Goal: Navigation & Orientation: Find specific page/section

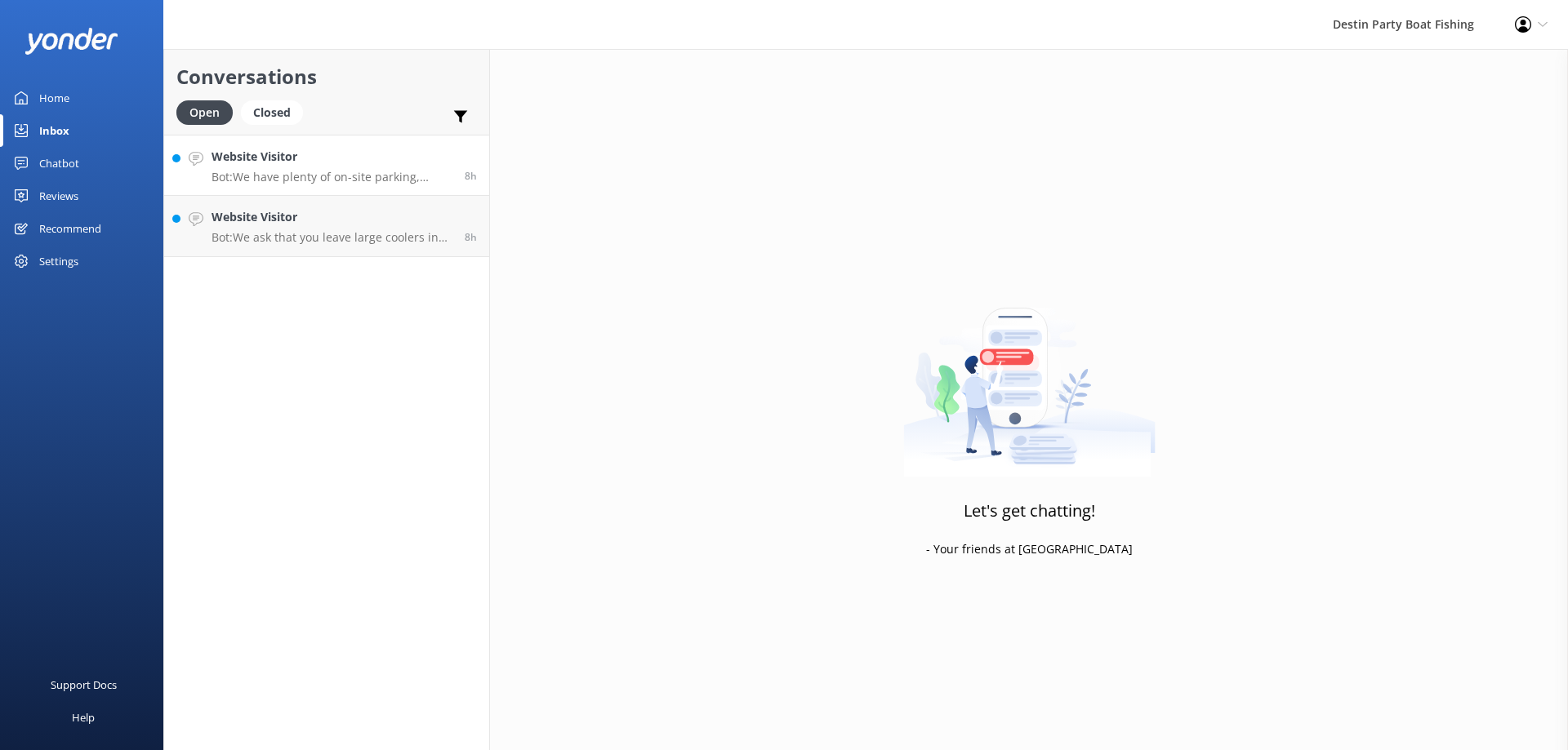
click at [323, 185] on link "Website Visitor Bot: We have plenty of on-site parking, managed by Premium Park…" at bounding box center [327, 165] width 325 height 61
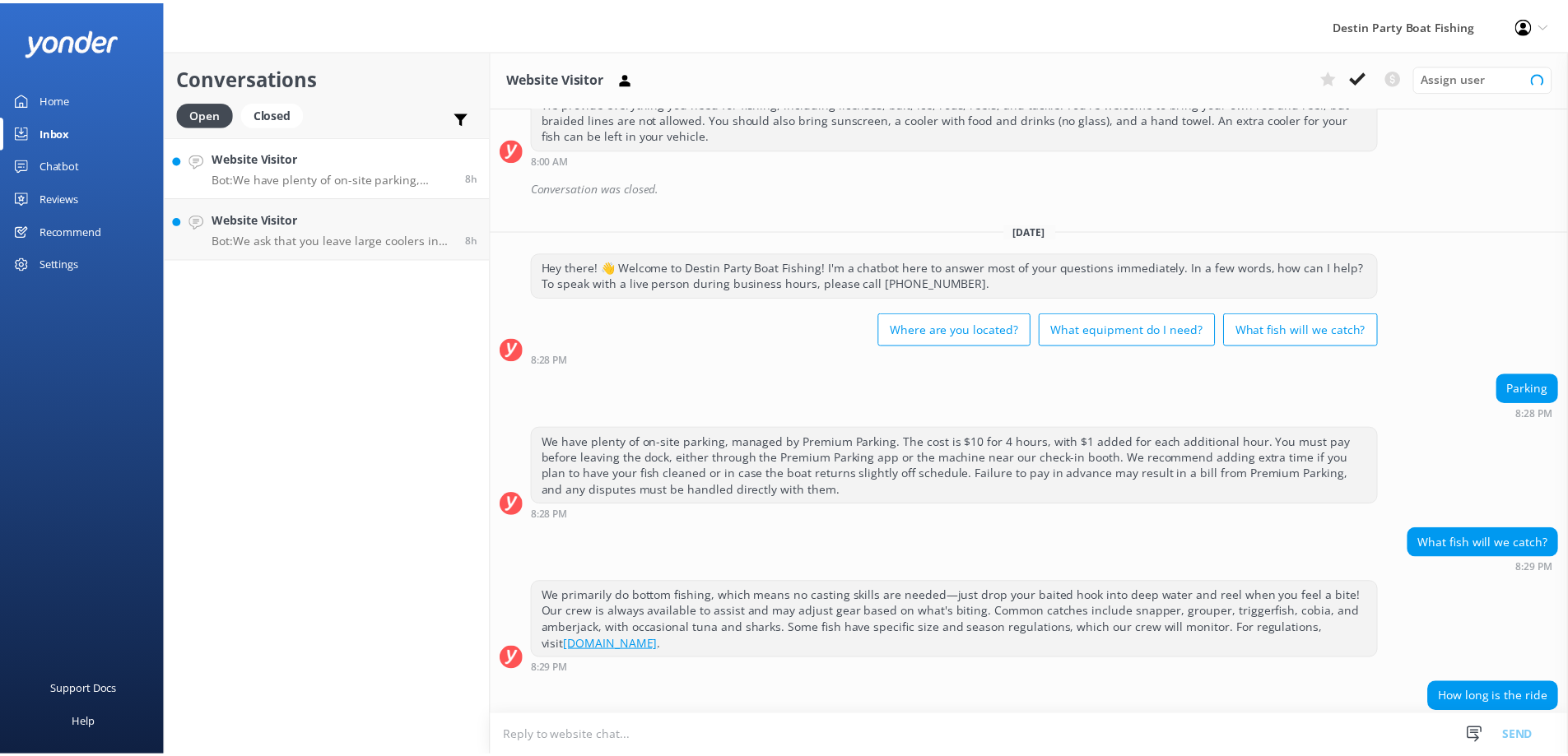
scroll to position [364, 0]
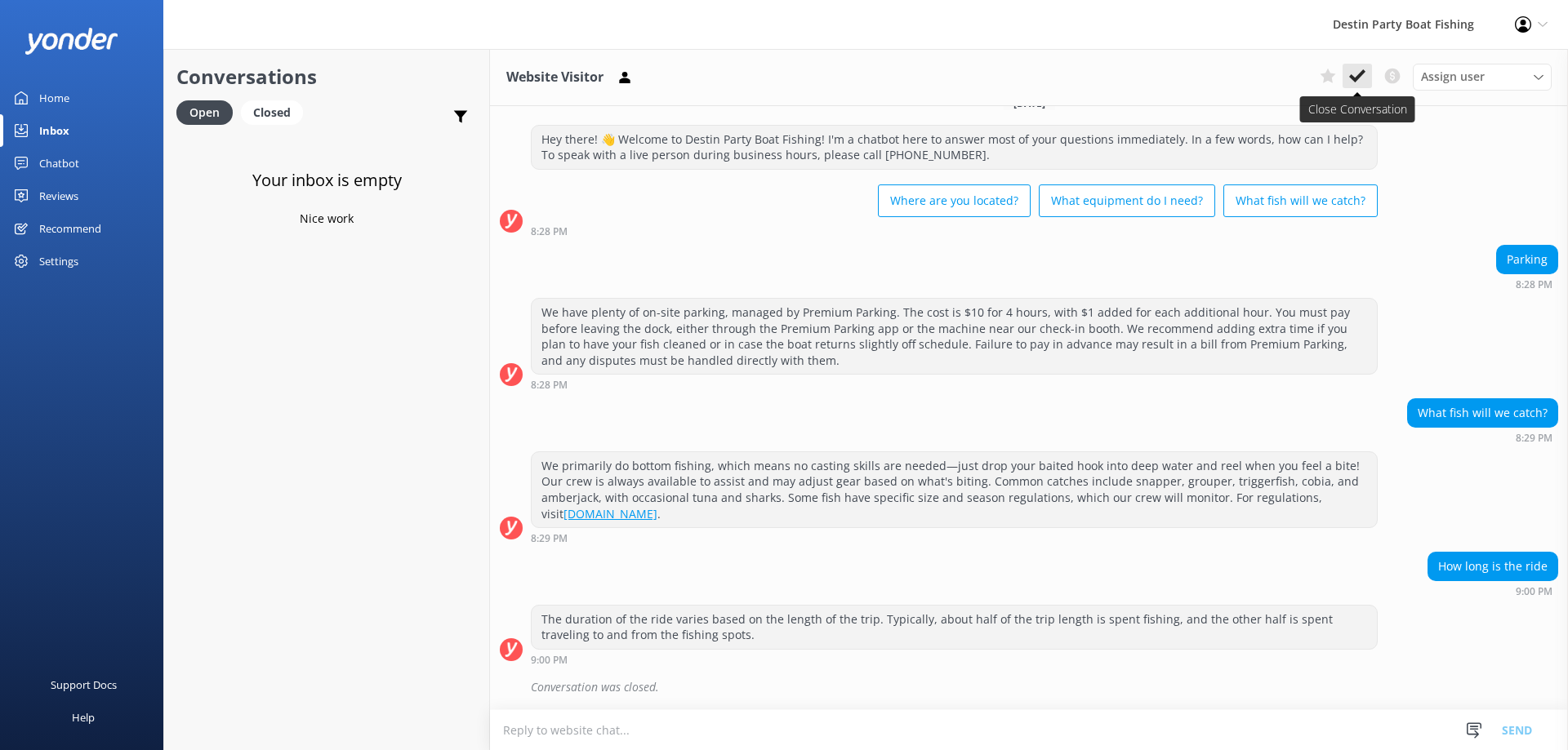
click at [1355, 77] on icon at bounding box center [1356, 76] width 16 height 16
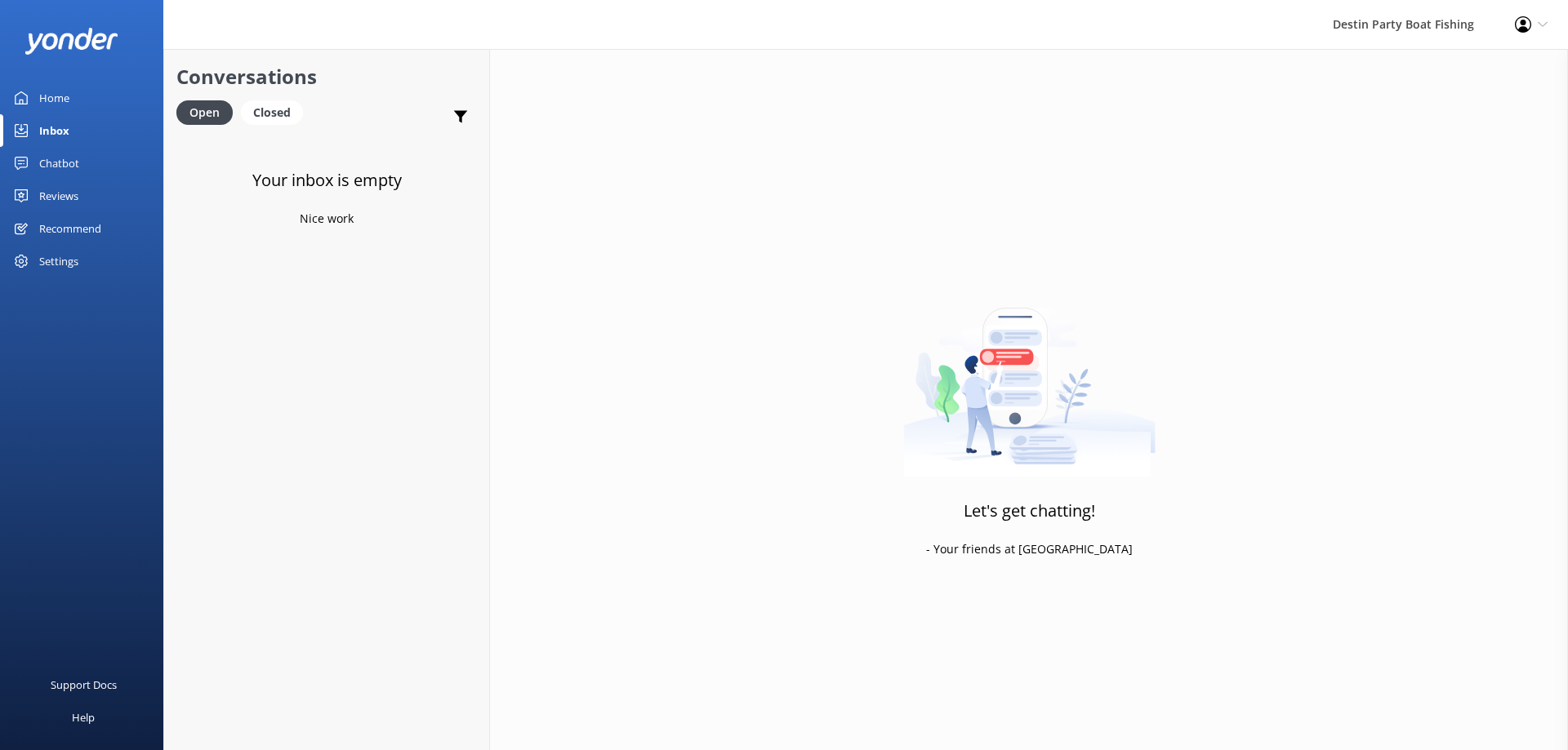
click at [66, 191] on div "Reviews" at bounding box center [59, 196] width 40 height 33
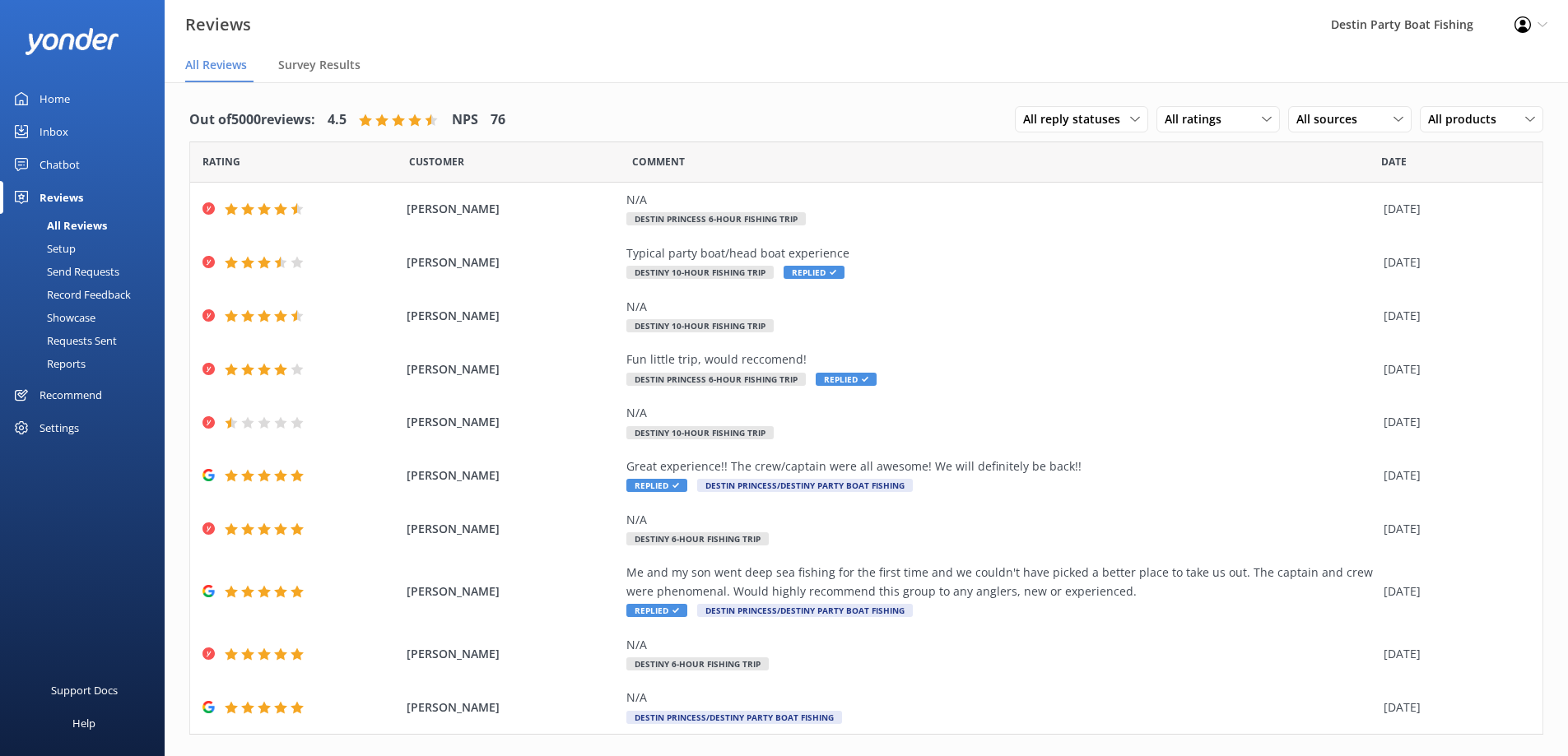
click at [46, 99] on div "Home" at bounding box center [55, 99] width 30 height 33
